Goal: Task Accomplishment & Management: Use online tool/utility

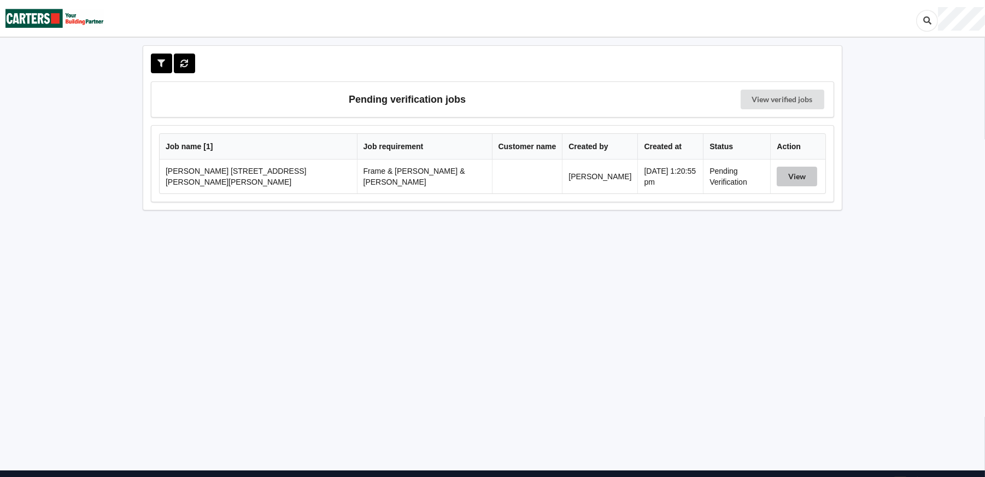
click at [788, 169] on button "View" at bounding box center [796, 177] width 40 height 20
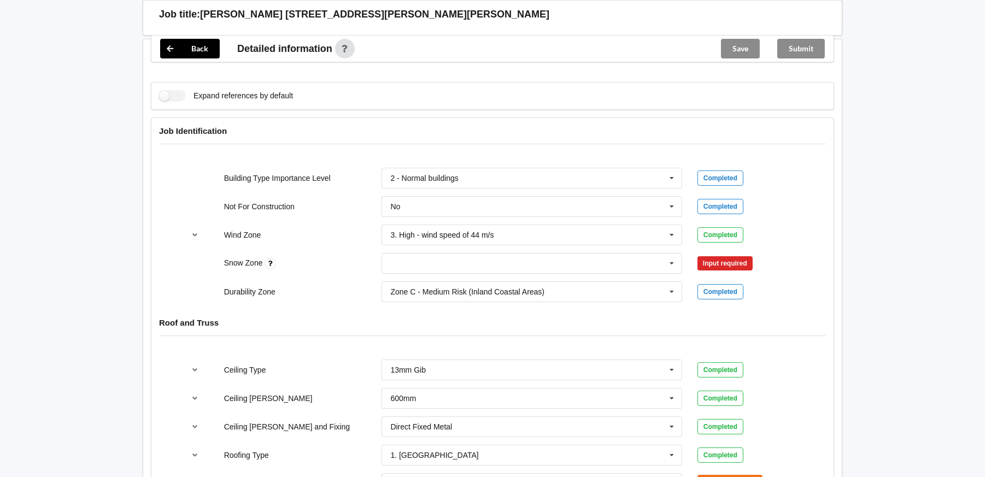
scroll to position [437, 0]
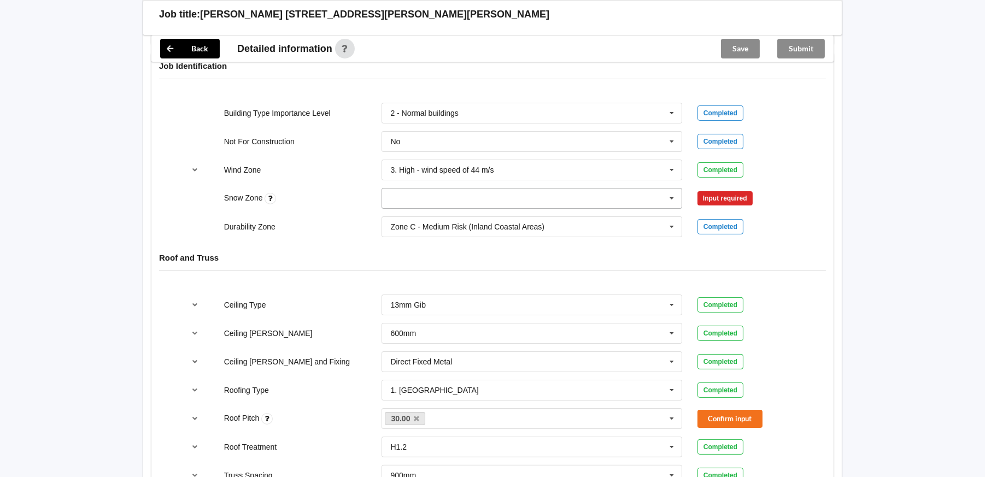
click at [669, 188] on icon at bounding box center [671, 198] width 16 height 20
click at [403, 209] on div "N0" at bounding box center [531, 218] width 299 height 20
click at [726, 190] on button "Confirm input" at bounding box center [729, 198] width 65 height 18
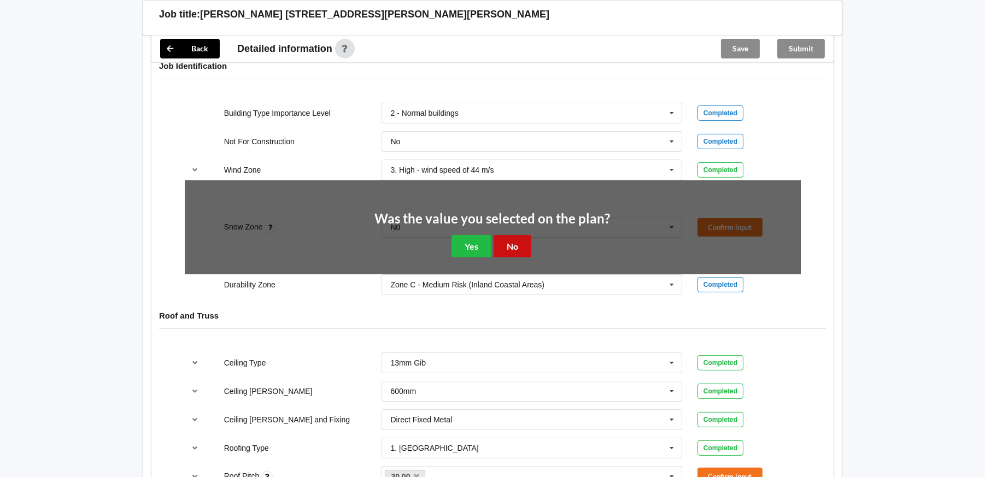
click at [511, 235] on button "No" at bounding box center [512, 246] width 38 height 22
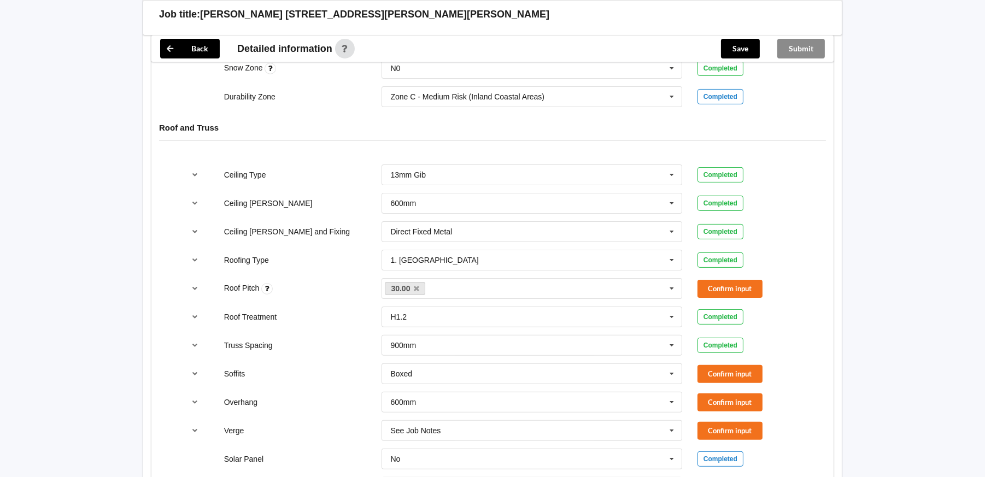
scroll to position [600, 0]
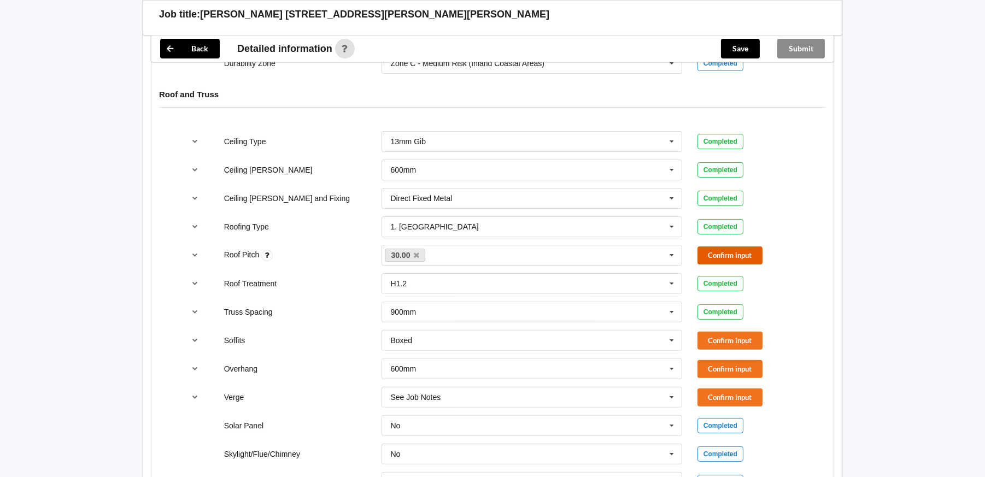
click at [745, 246] on button "Confirm input" at bounding box center [729, 255] width 65 height 18
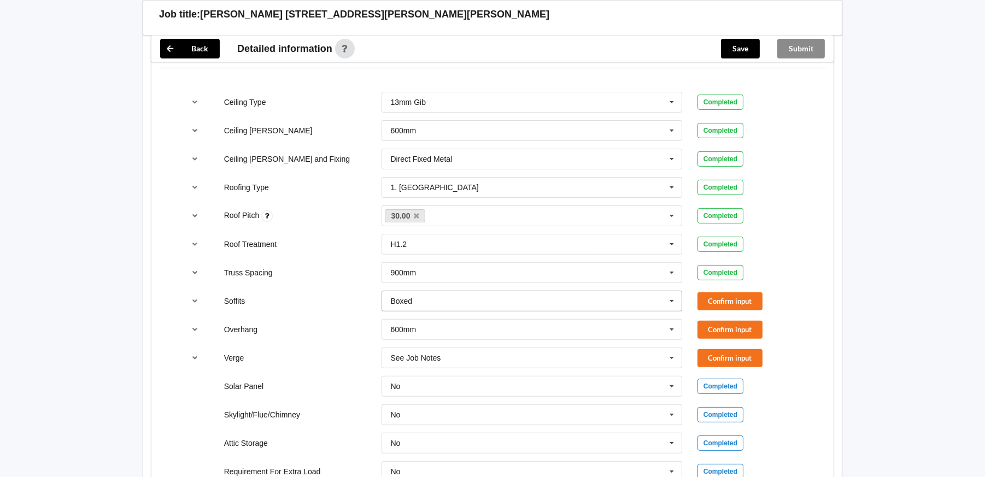
scroll to position [710, 0]
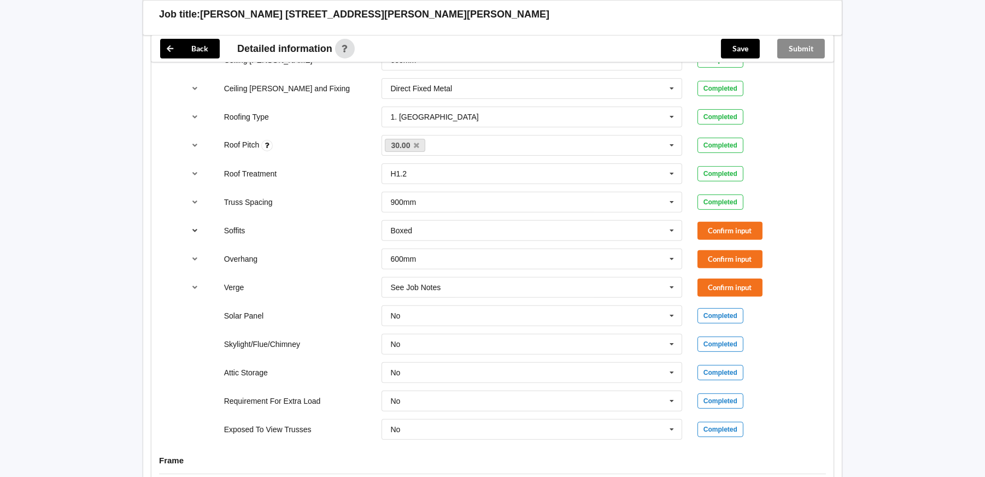
click at [195, 227] on icon "reference-toggle" at bounding box center [195, 230] width 9 height 7
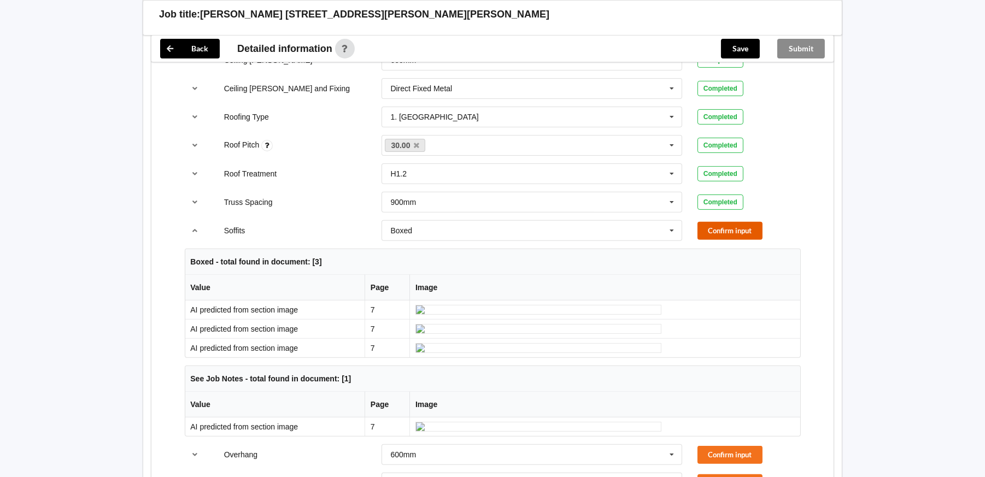
click at [734, 222] on button "Confirm input" at bounding box center [729, 231] width 65 height 18
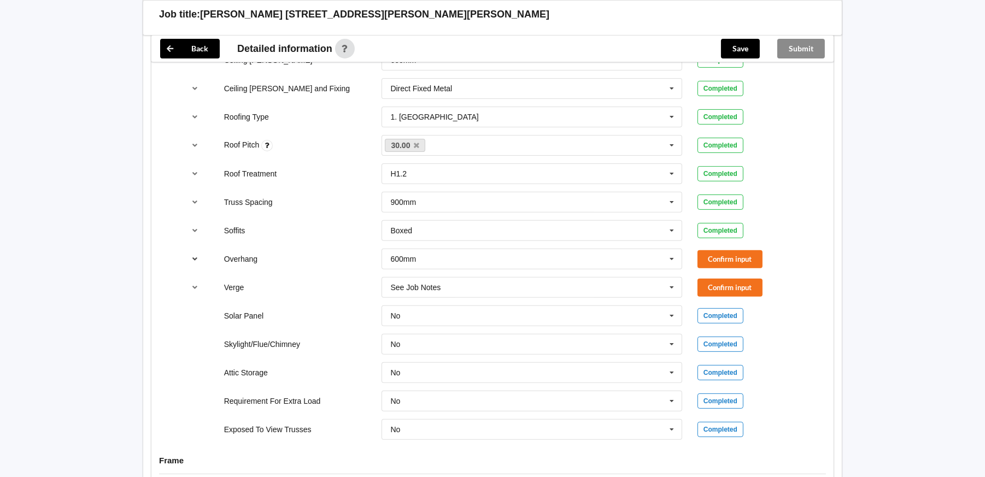
click at [193, 255] on icon "reference-toggle" at bounding box center [195, 258] width 9 height 7
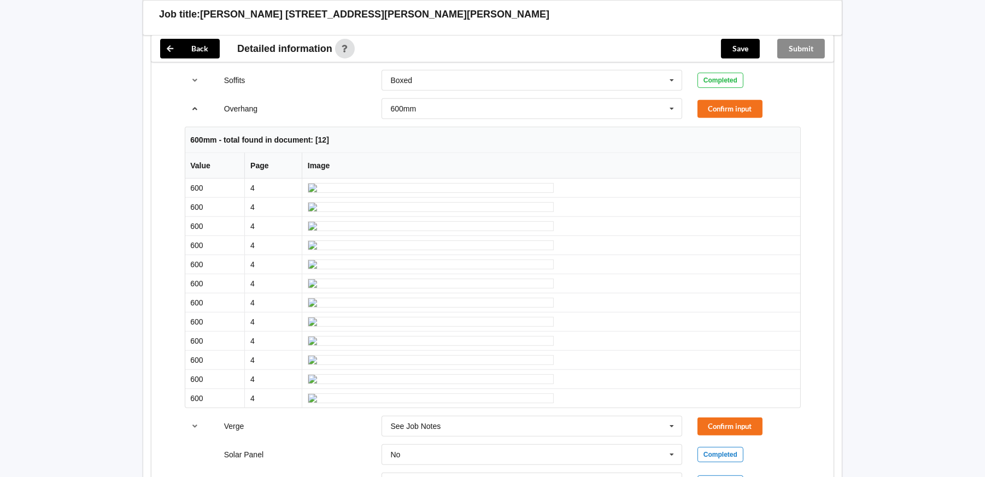
scroll to position [874, 0]
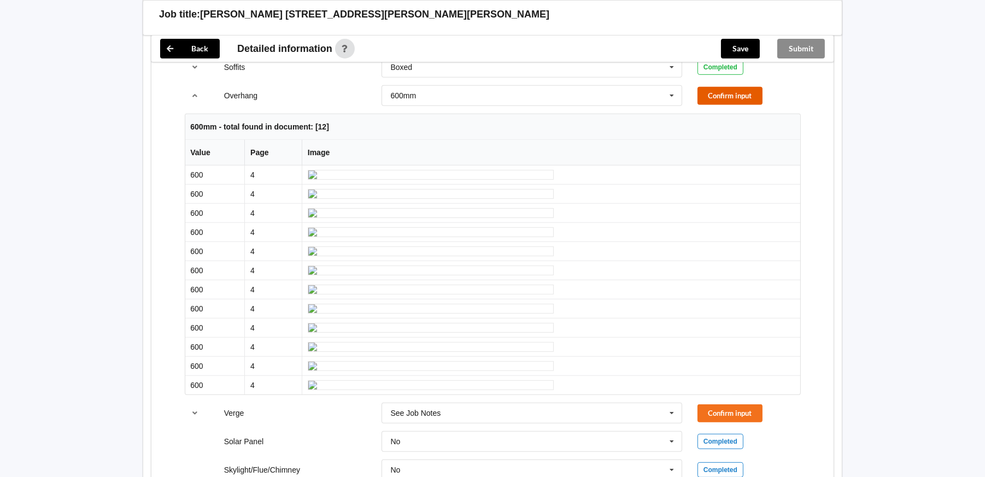
click at [738, 87] on button "Confirm input" at bounding box center [729, 96] width 65 height 18
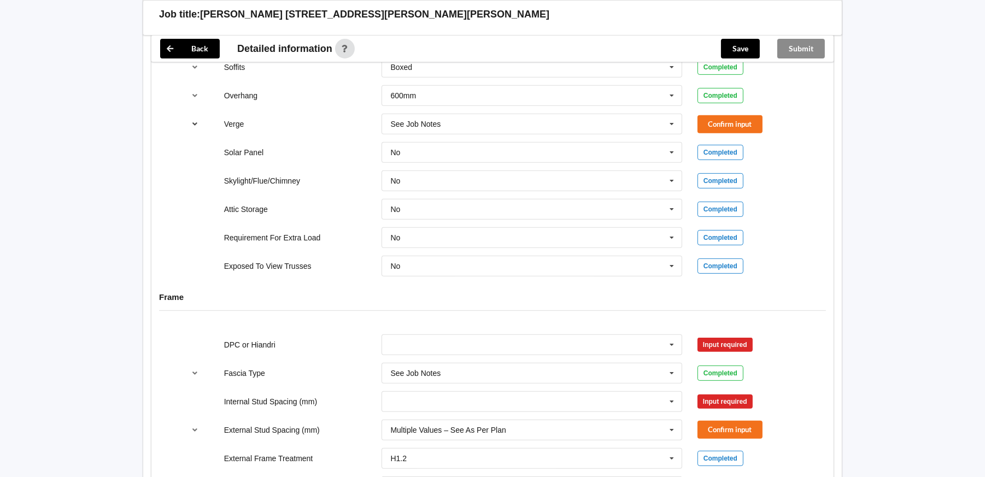
click at [190, 114] on button "reference-toggle" at bounding box center [195, 124] width 21 height 20
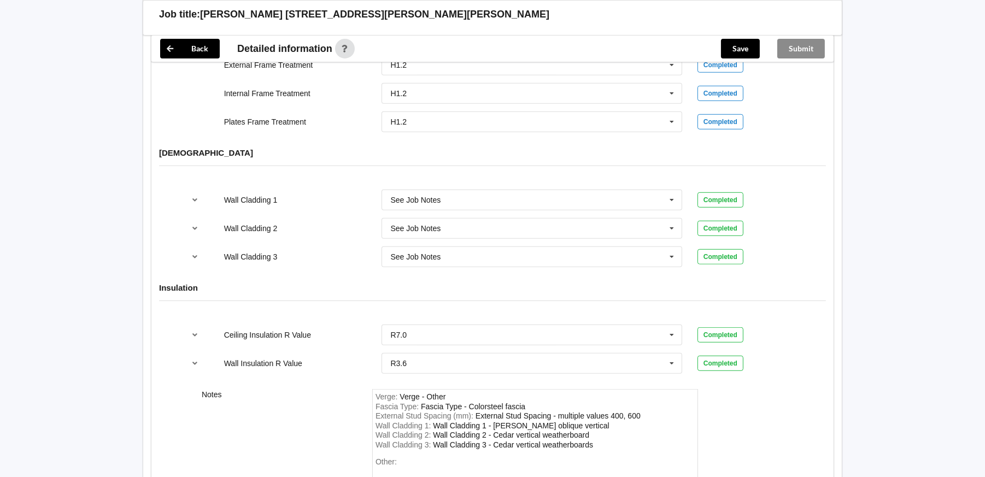
scroll to position [1420, 0]
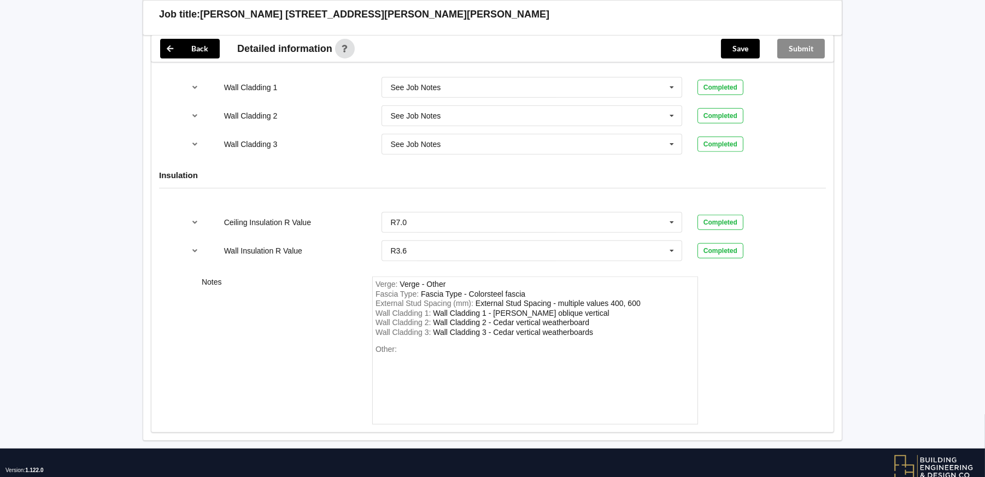
scroll to position [1530, 0]
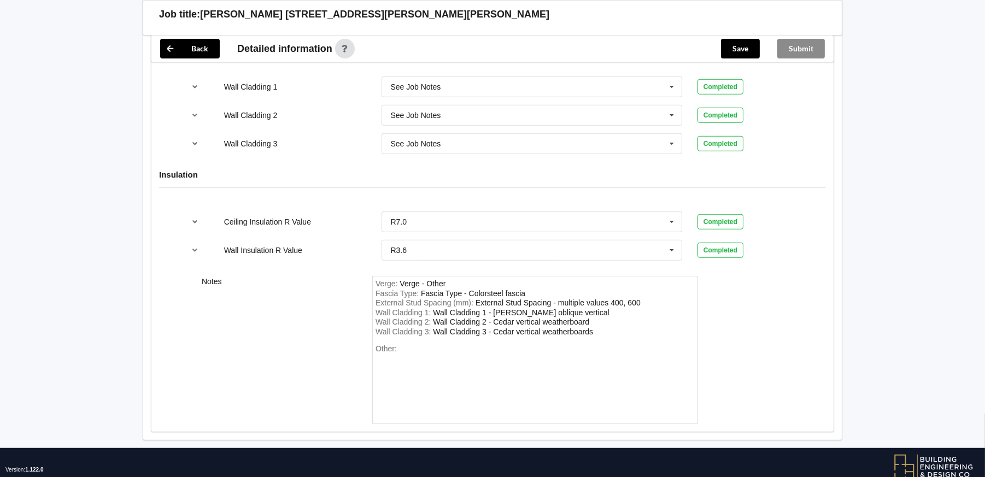
click at [591, 27] on div "See Job Notes" at bounding box center [531, 17] width 299 height 20
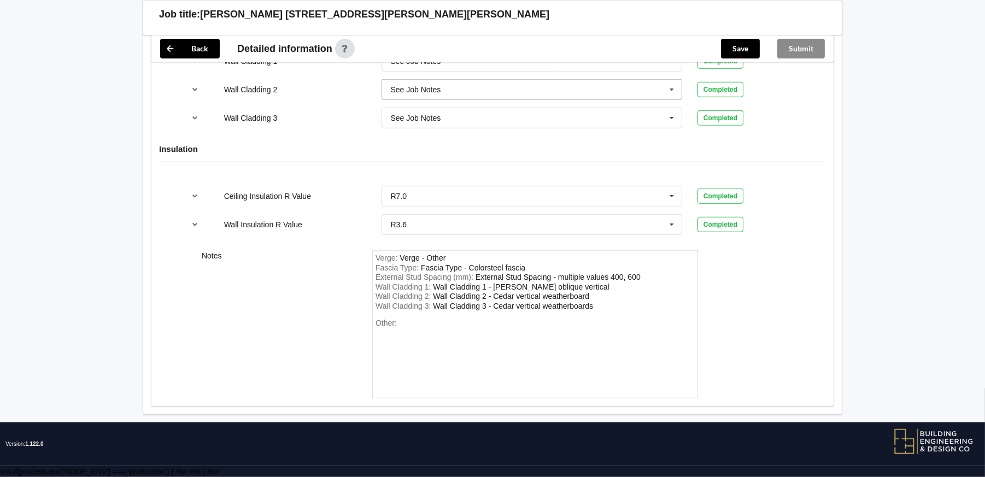
scroll to position [1854, 0]
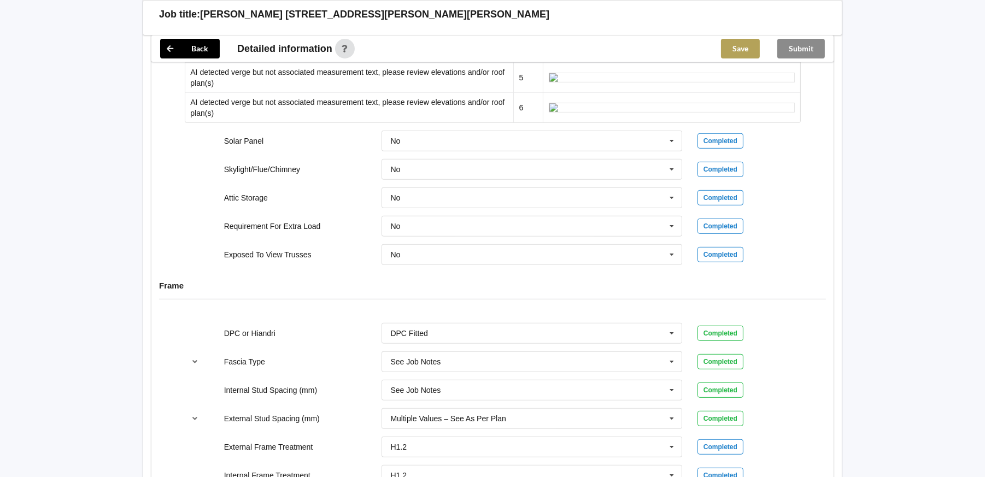
click at [737, 48] on button "Save" at bounding box center [740, 49] width 39 height 20
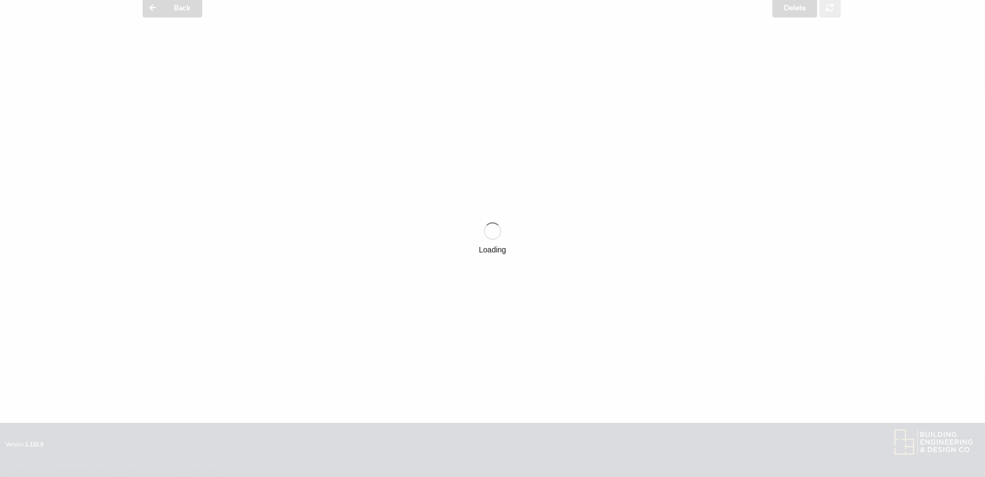
scroll to position [1035, 0]
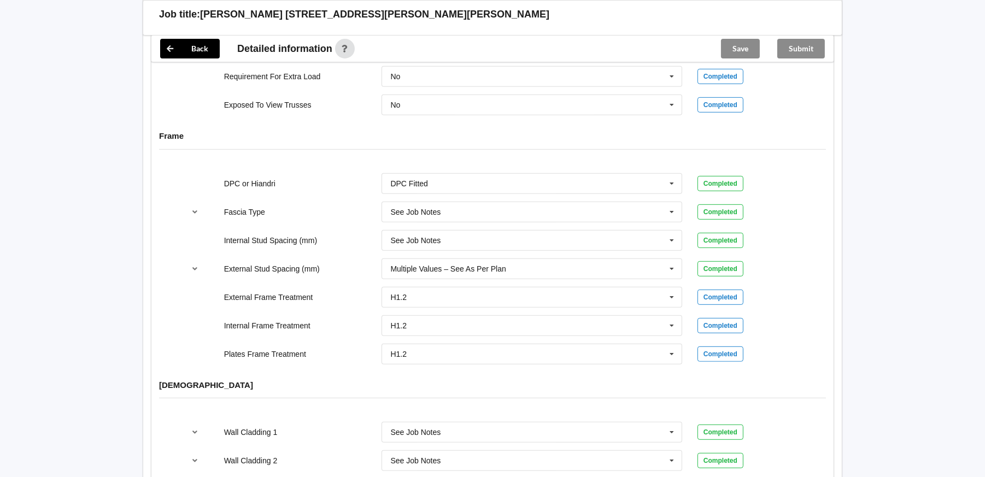
click at [818, 47] on div "Submit" at bounding box center [800, 49] width 65 height 26
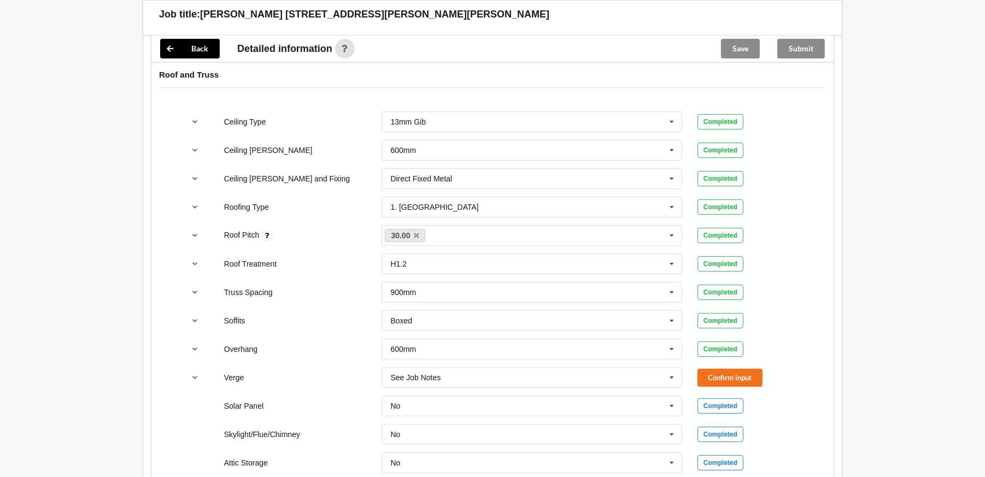
scroll to position [793, 0]
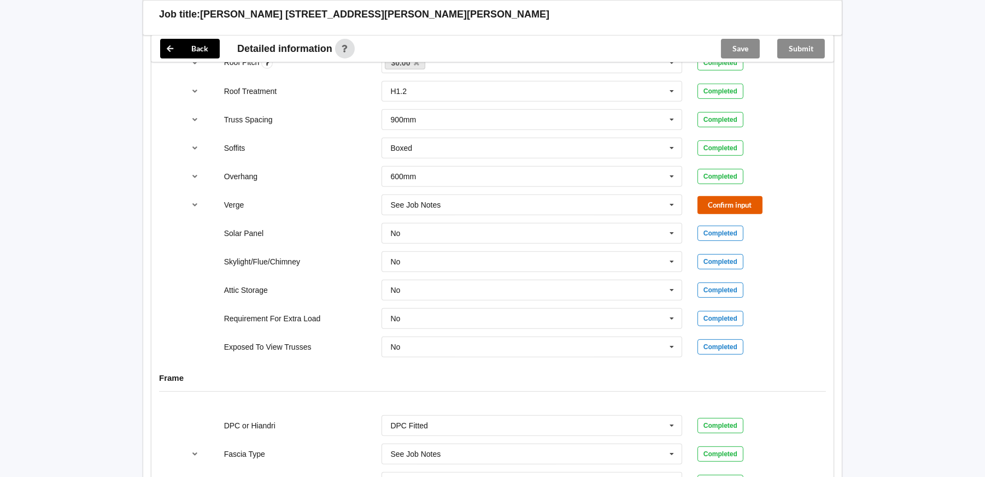
click at [755, 196] on button "Confirm input" at bounding box center [729, 205] width 65 height 18
click at [740, 52] on button "Save" at bounding box center [740, 49] width 39 height 20
click at [793, 52] on button "Submit" at bounding box center [801, 49] width 48 height 20
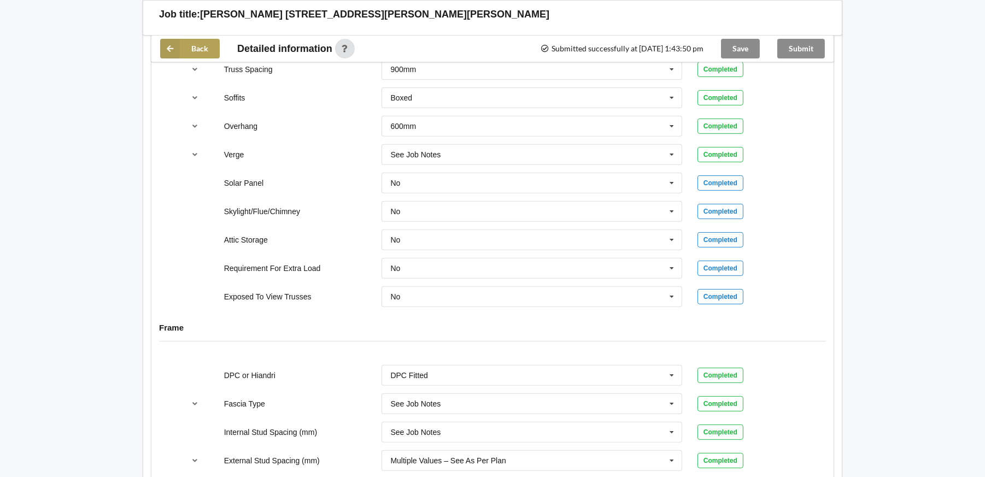
click at [182, 49] on button "Back" at bounding box center [190, 49] width 60 height 20
